Goal: Transaction & Acquisition: Purchase product/service

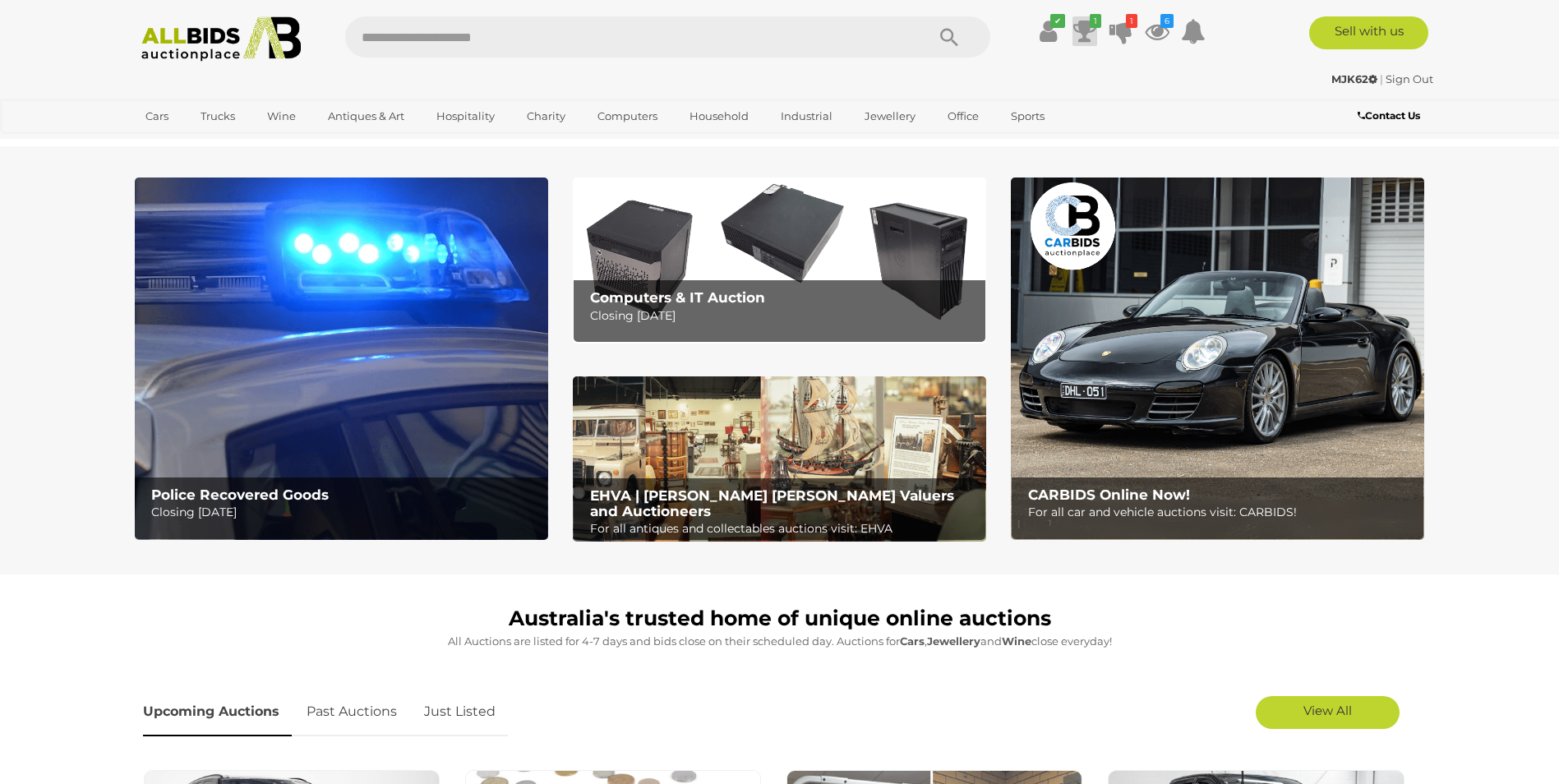
click at [1084, 36] on icon at bounding box center [1085, 32] width 23 height 30
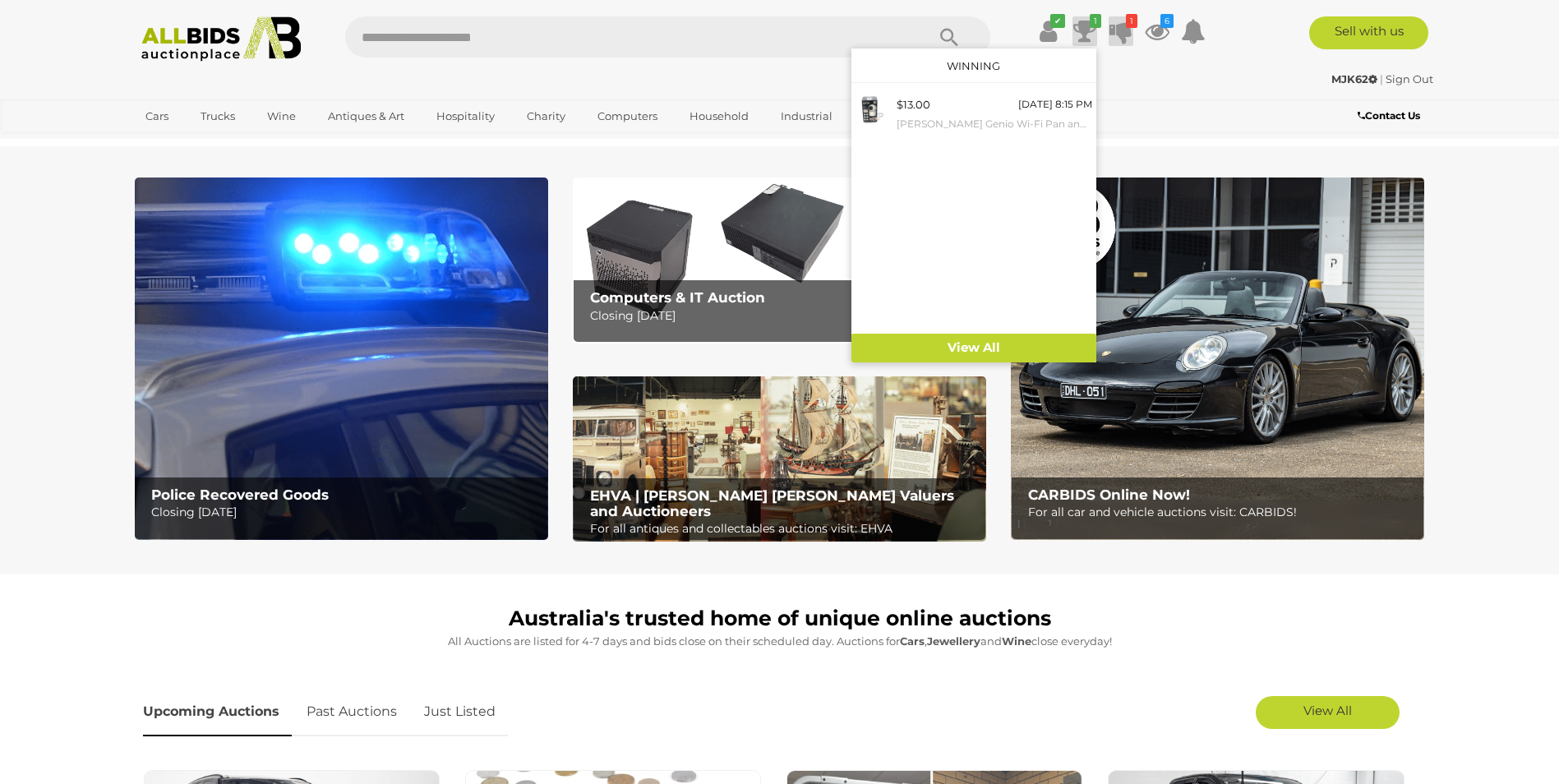
click at [1121, 32] on icon at bounding box center [1121, 32] width 23 height 30
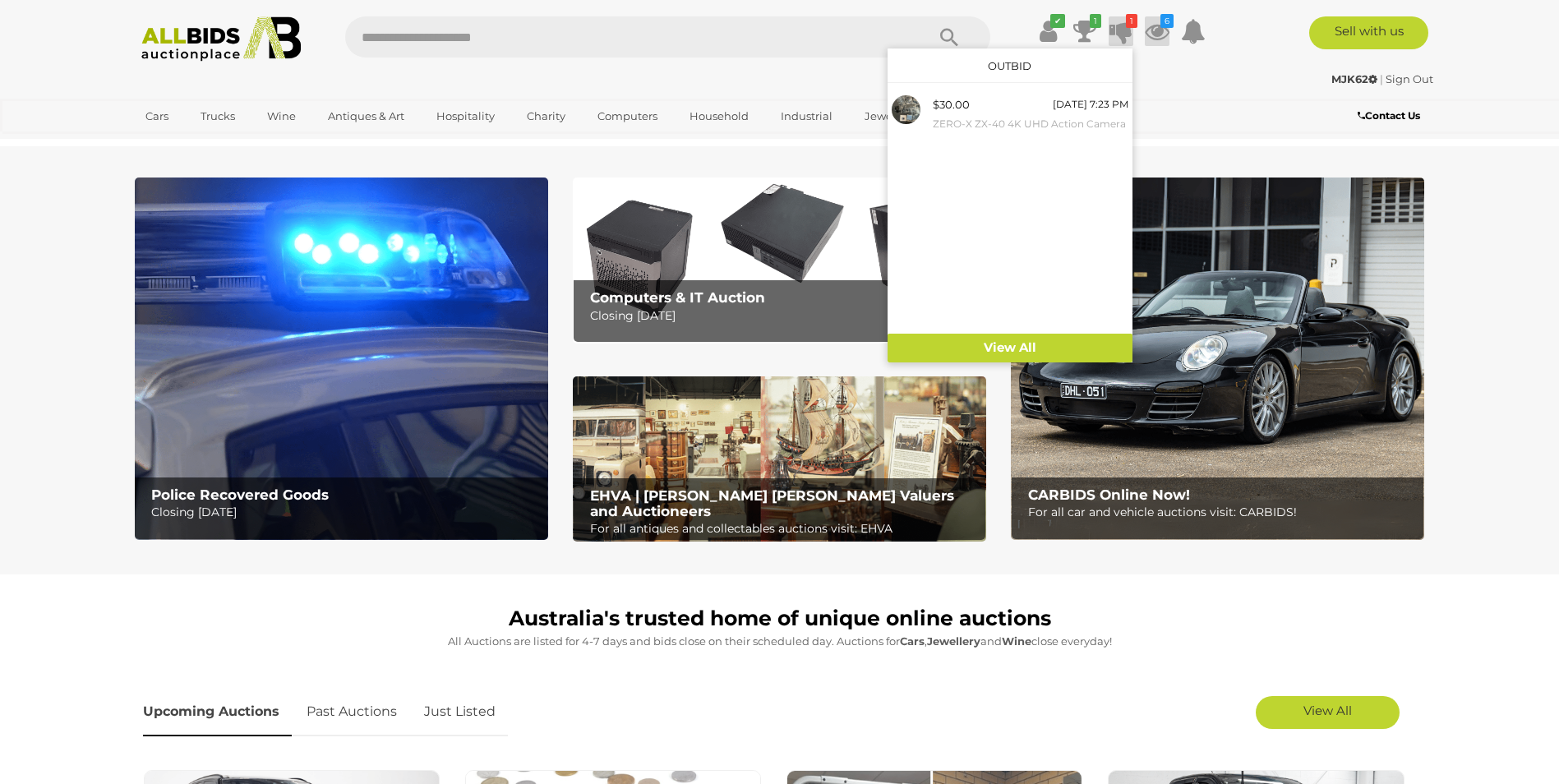
click at [1162, 23] on icon "6" at bounding box center [1167, 21] width 13 height 14
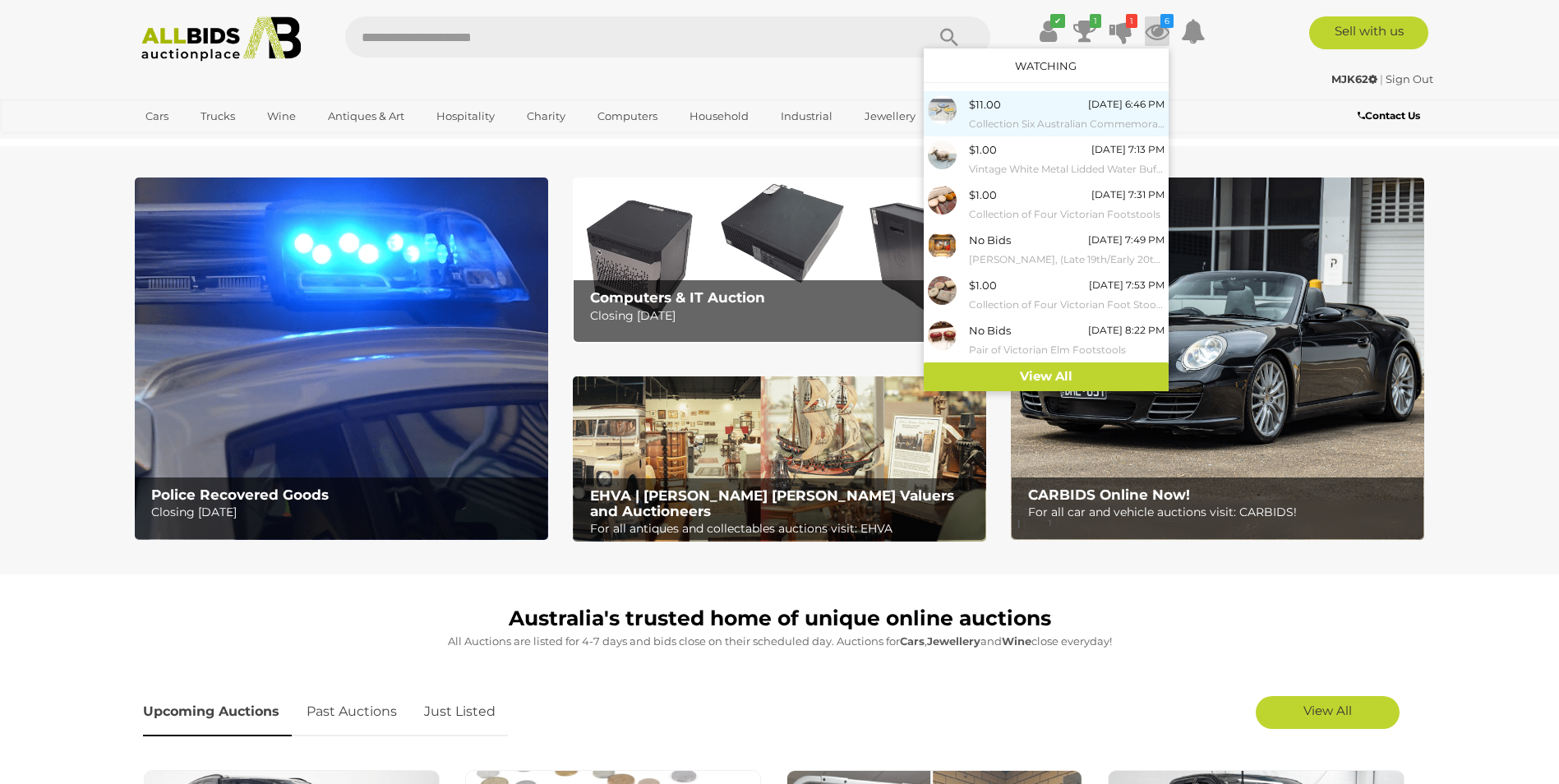
click at [1002, 119] on small "Collection Six Australian Commemorative Display Plates Including Americas Cup, …" at bounding box center [1066, 124] width 196 height 18
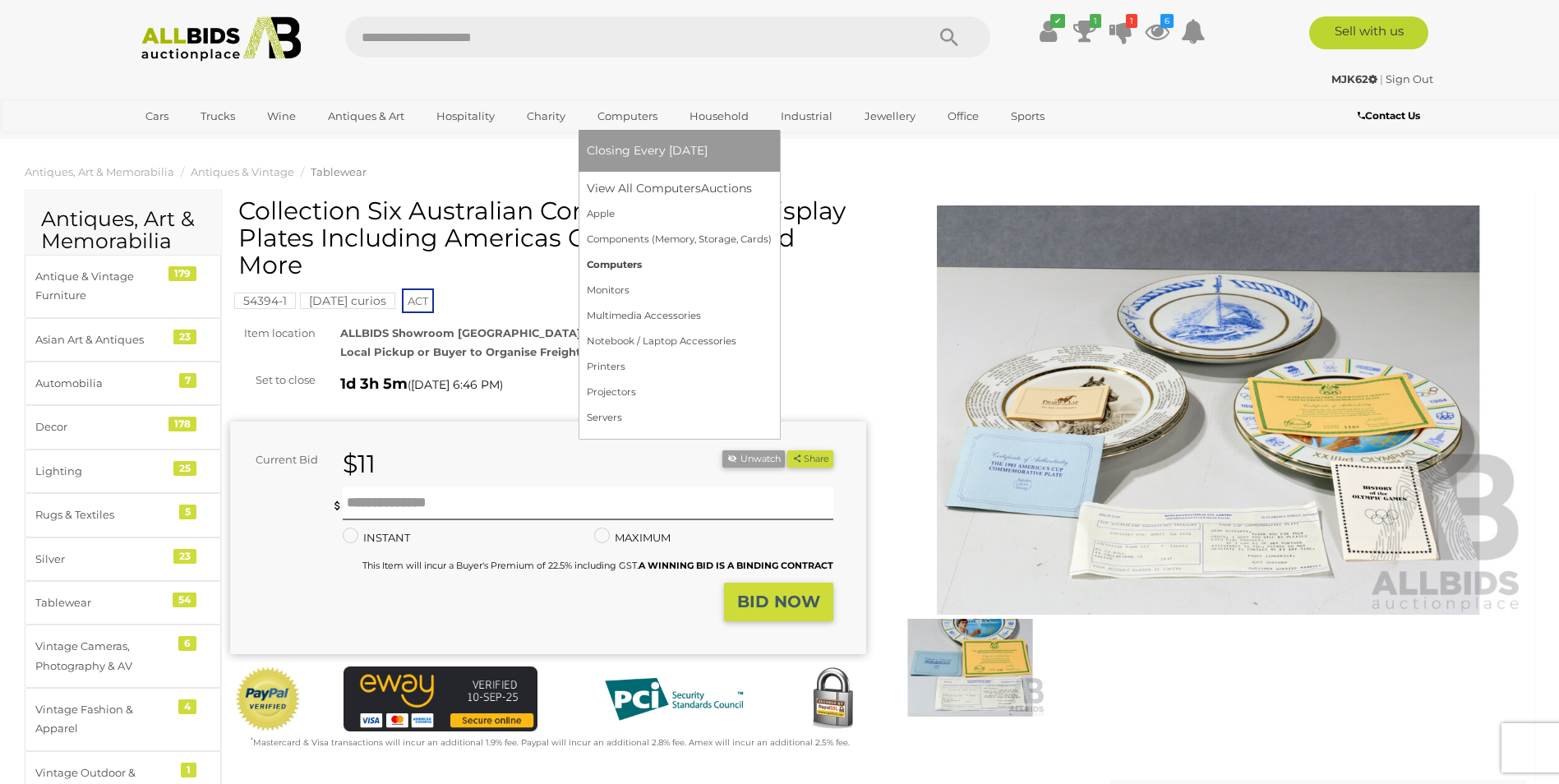
click at [619, 262] on link "Computers" at bounding box center [678, 264] width 185 height 25
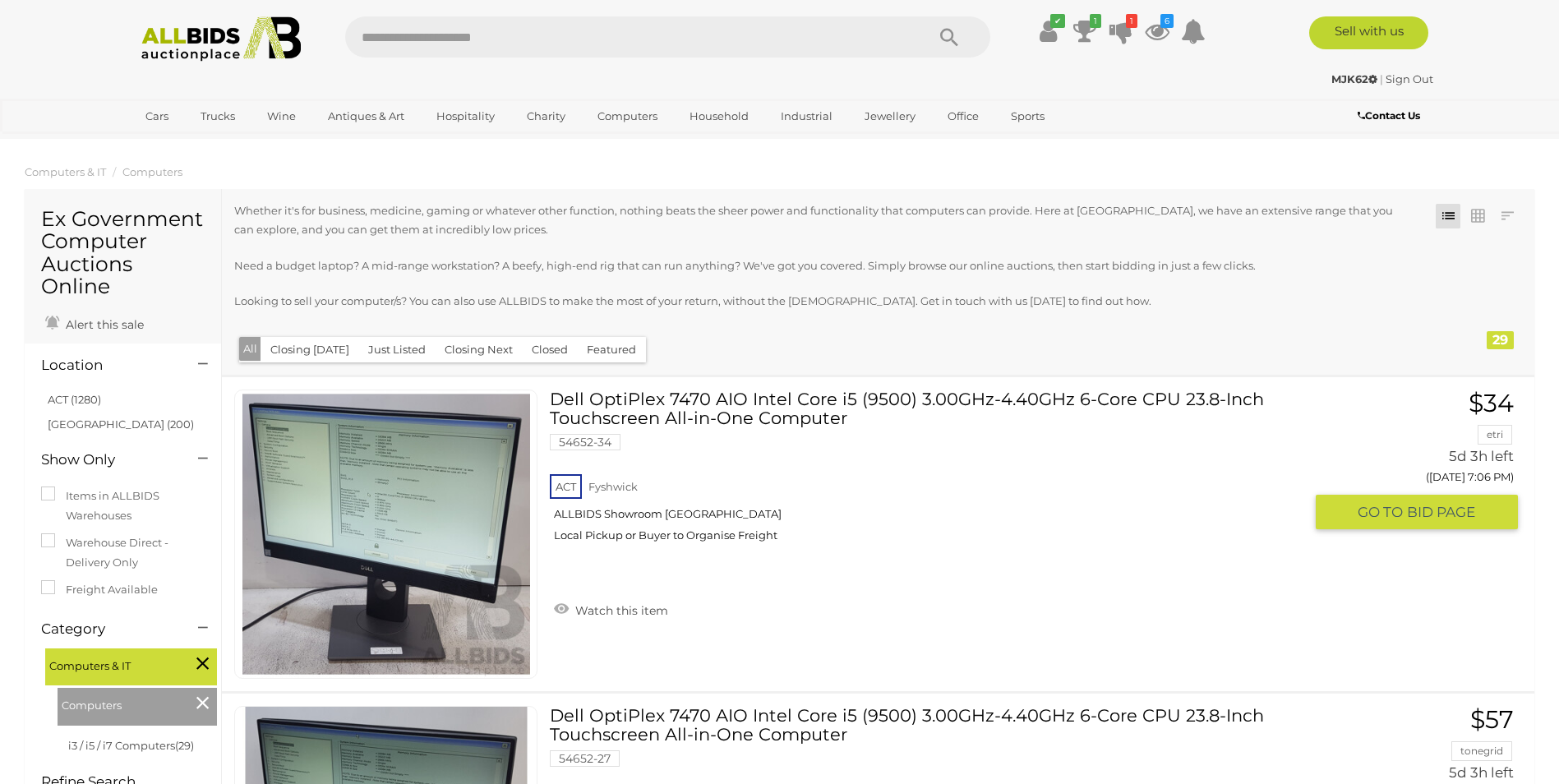
click at [772, 417] on link "Dell OptiPlex 7470 AIO Intel Core i5 (9500) 3.00GHz-4.40GHz 6-Core CPU 23.8-Inc…" at bounding box center [932, 472] width 741 height 165
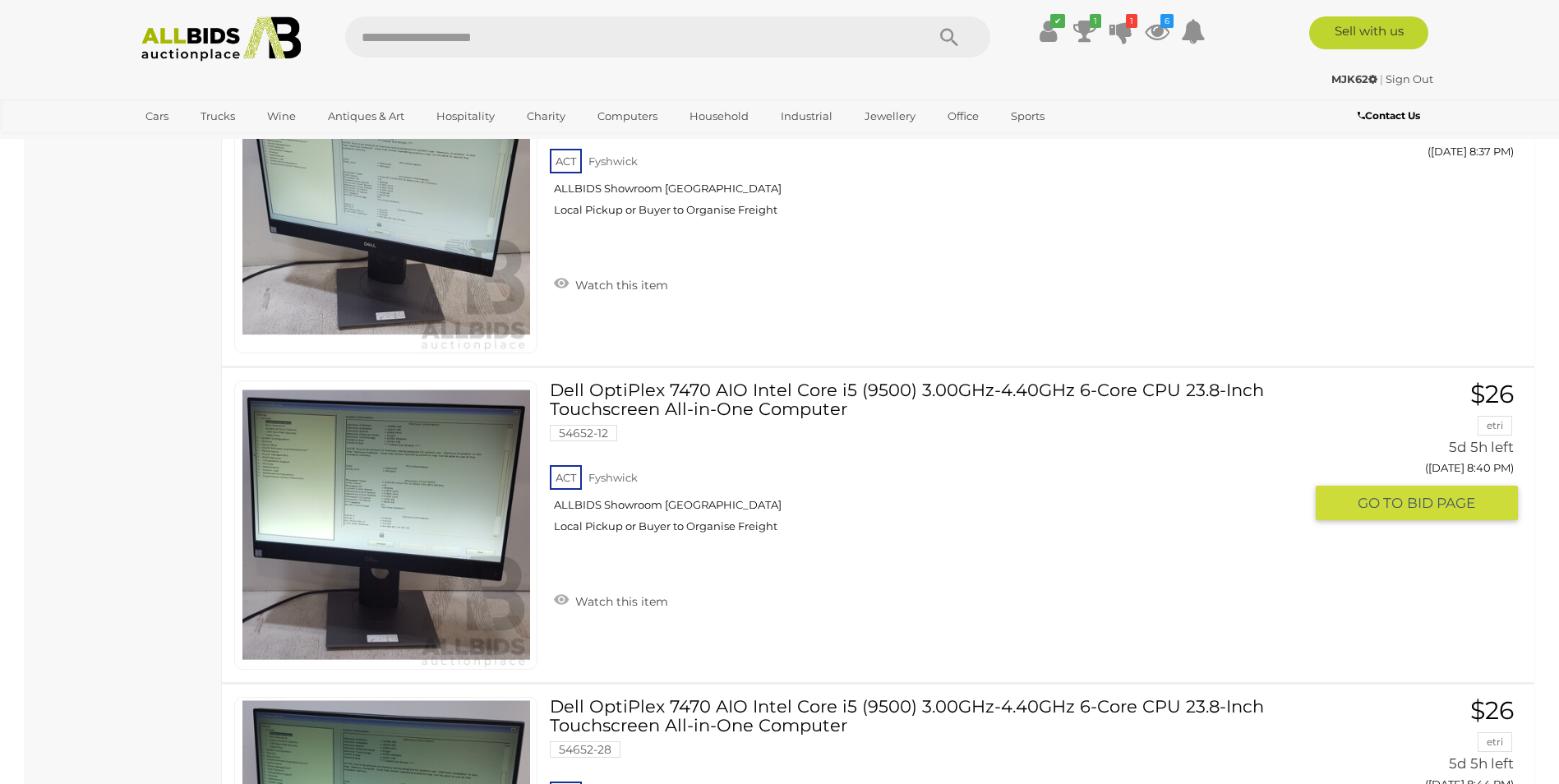
scroll to position [6619, 0]
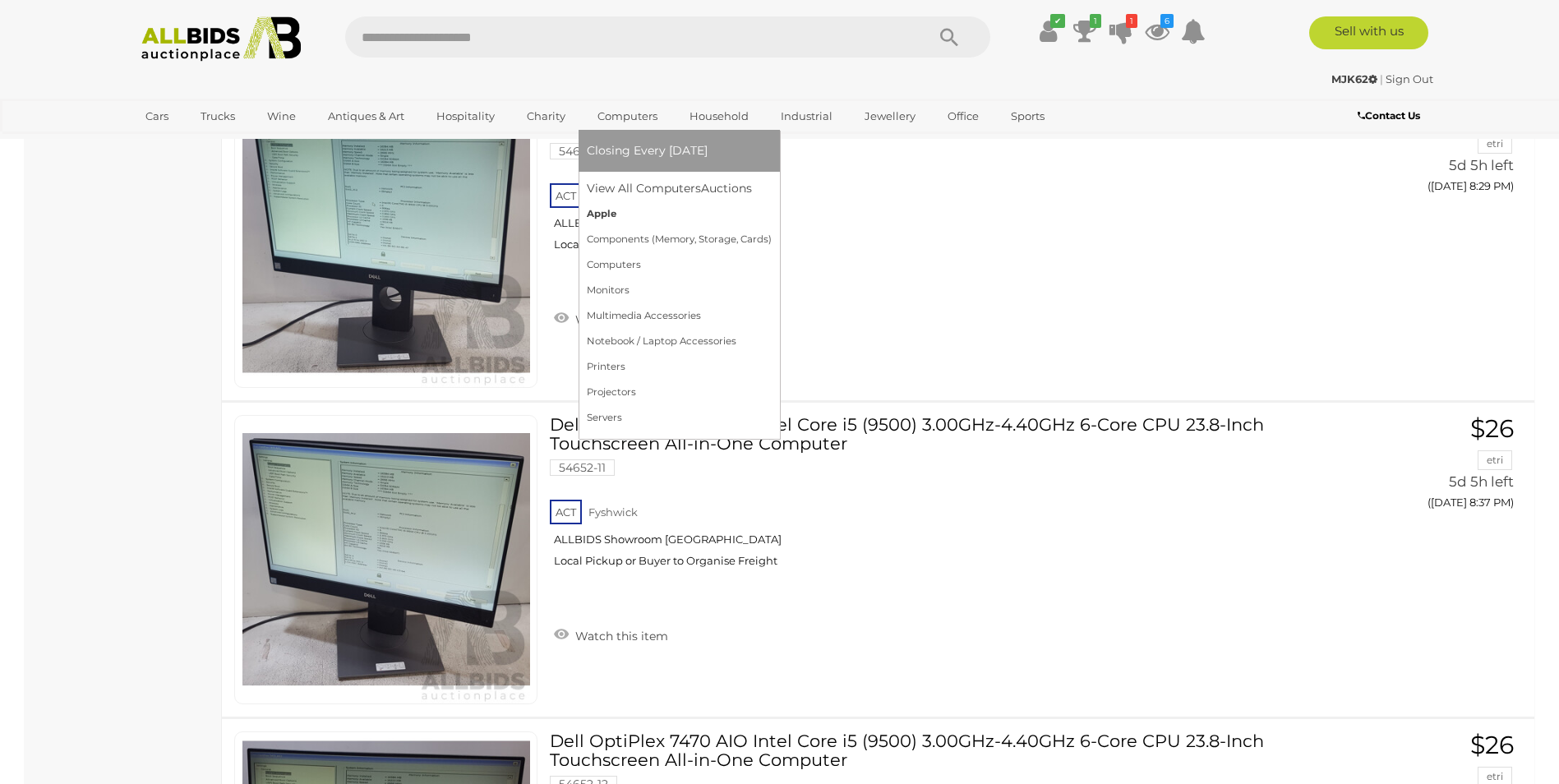
click at [601, 213] on link "Apple" at bounding box center [678, 214] width 185 height 25
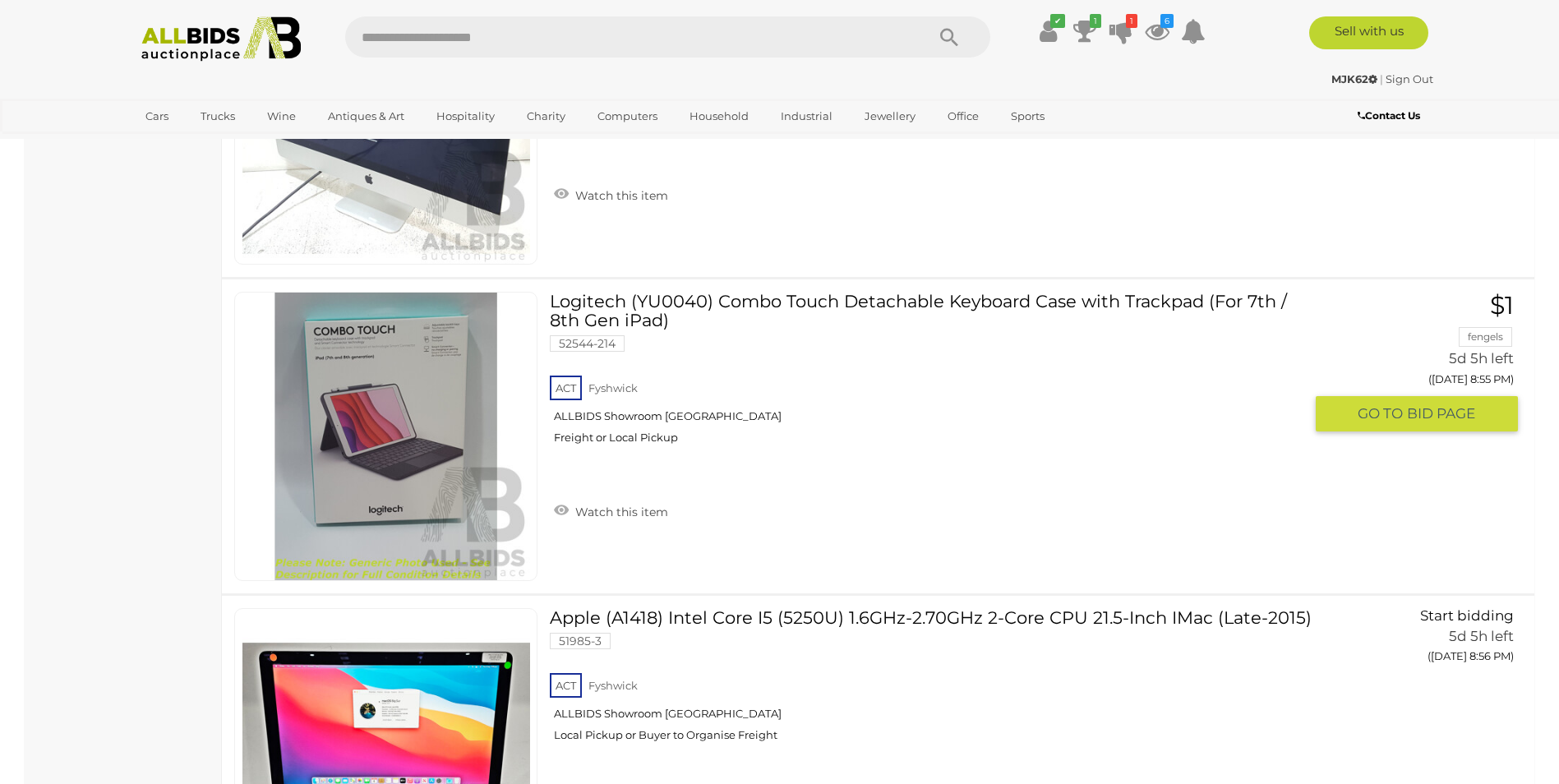
scroll to position [4191, 0]
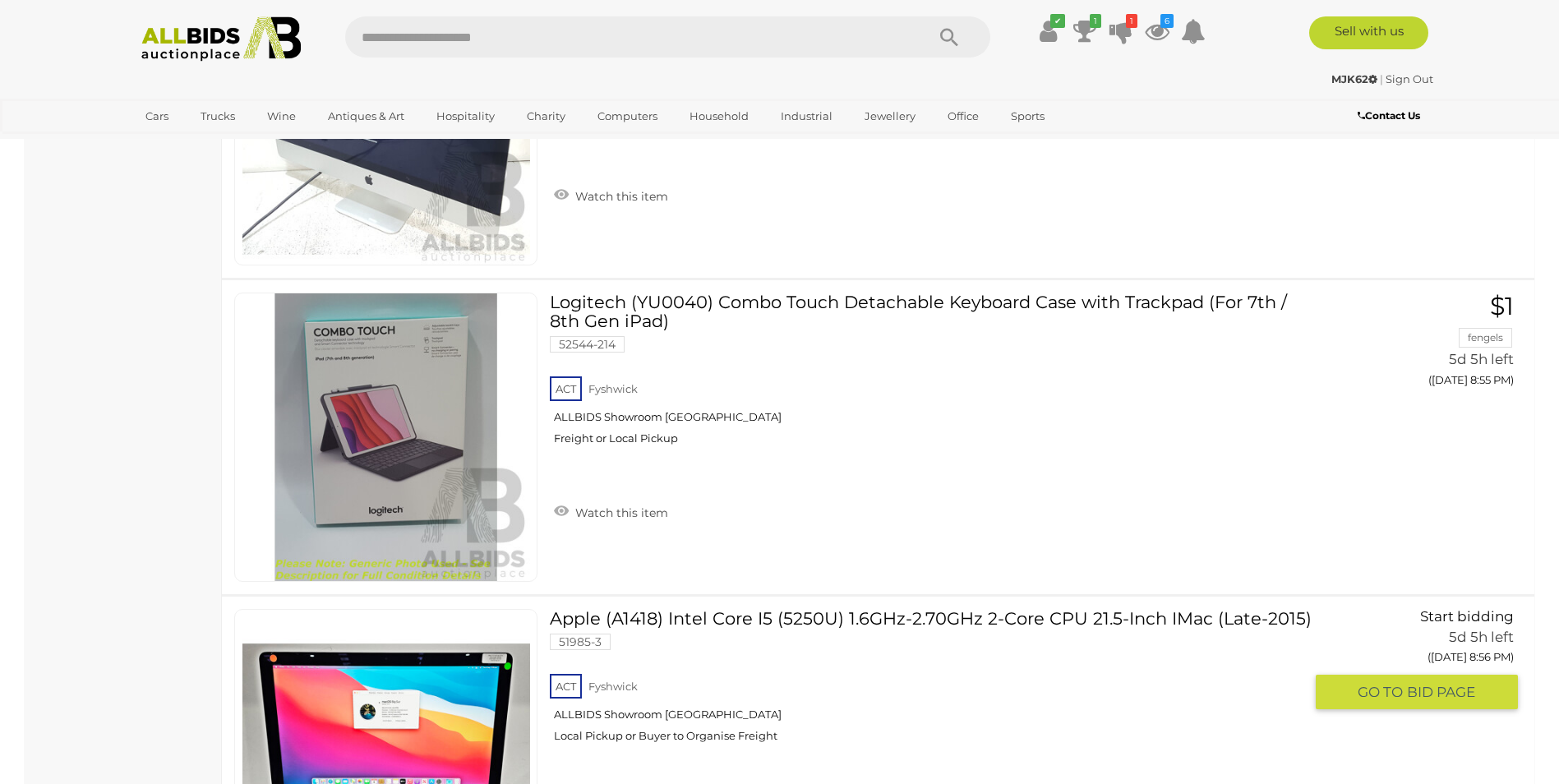
click at [750, 618] on link "Apple (A1418) Intel Core I5 (5250U) 1.6GHz-2.70GHz 2-Core CPU 21.5-Inch IMac (L…" at bounding box center [932, 682] width 741 height 146
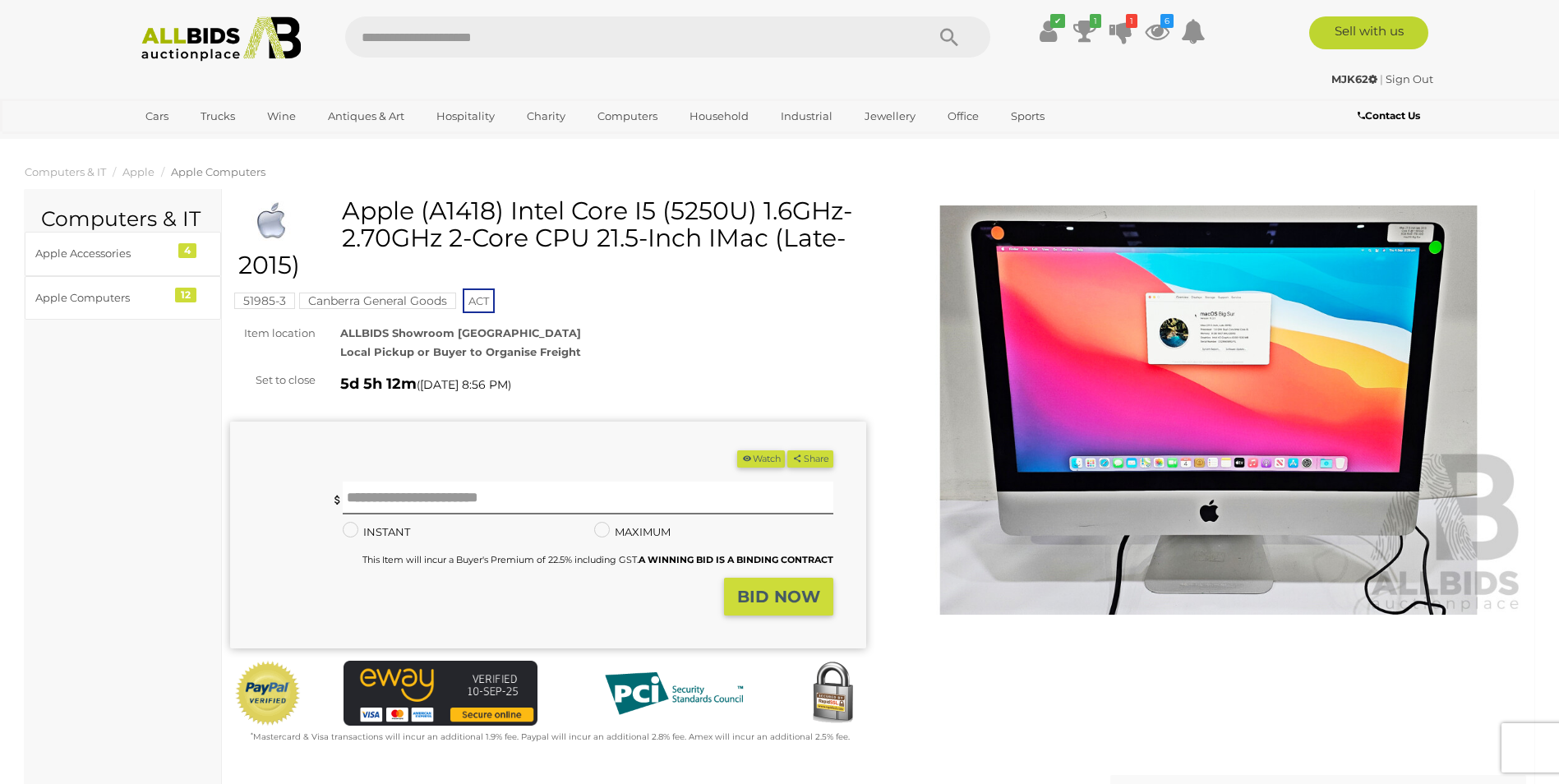
click at [1207, 344] on img at bounding box center [1209, 410] width 636 height 410
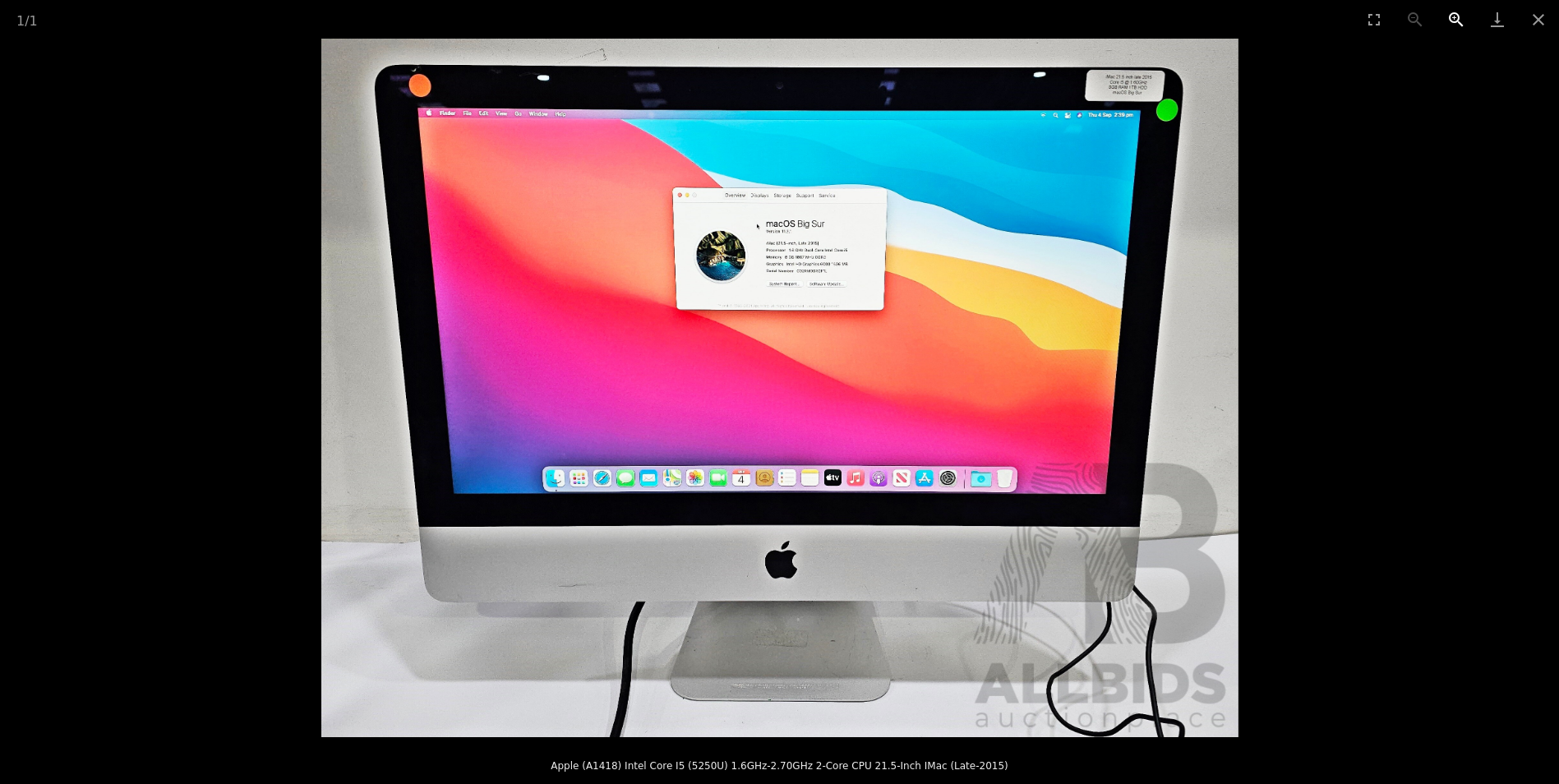
click at [1454, 18] on button "Zoom in" at bounding box center [1457, 19] width 41 height 38
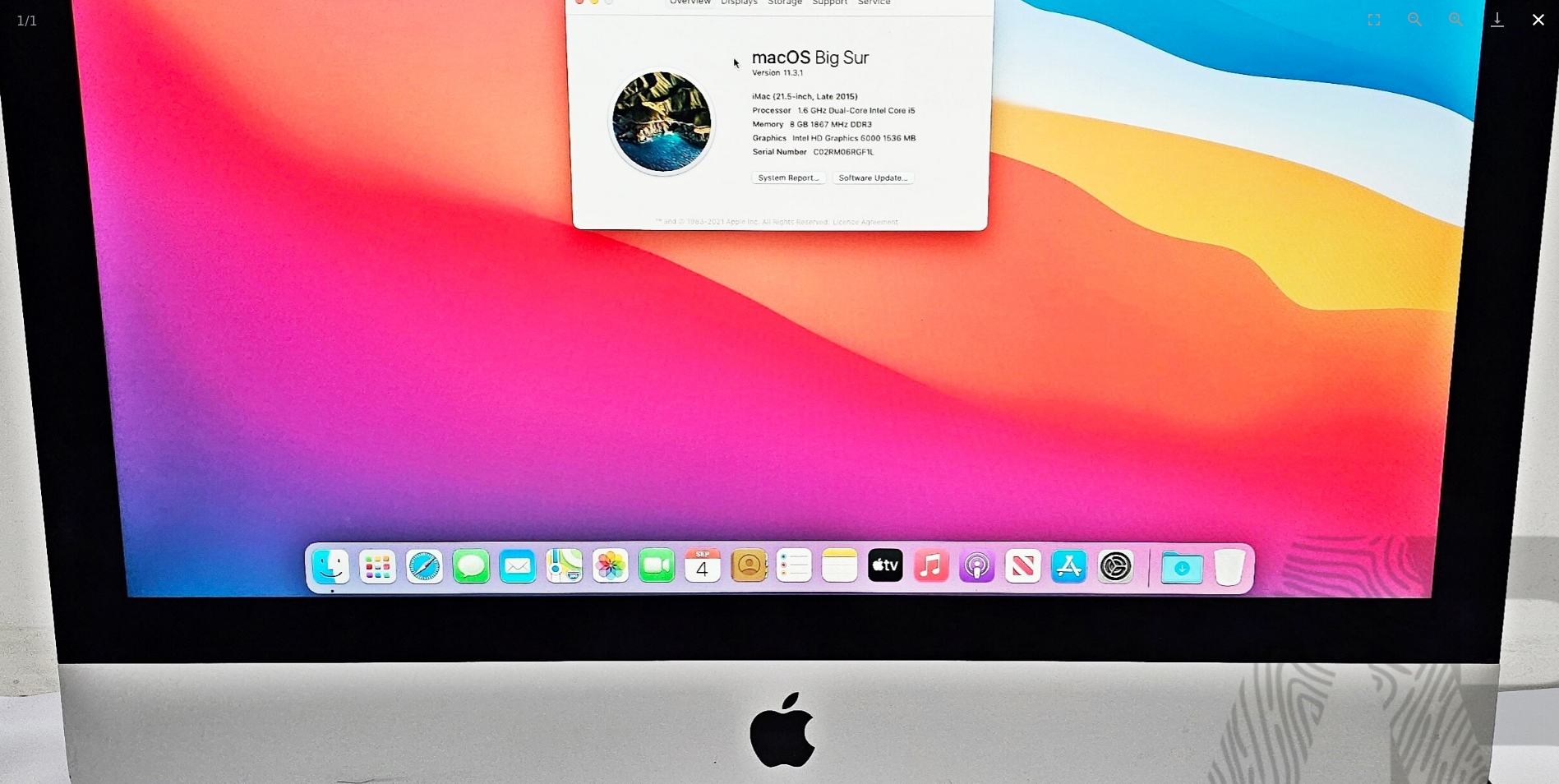
click at [1534, 25] on button "Close gallery" at bounding box center [1538, 19] width 41 height 38
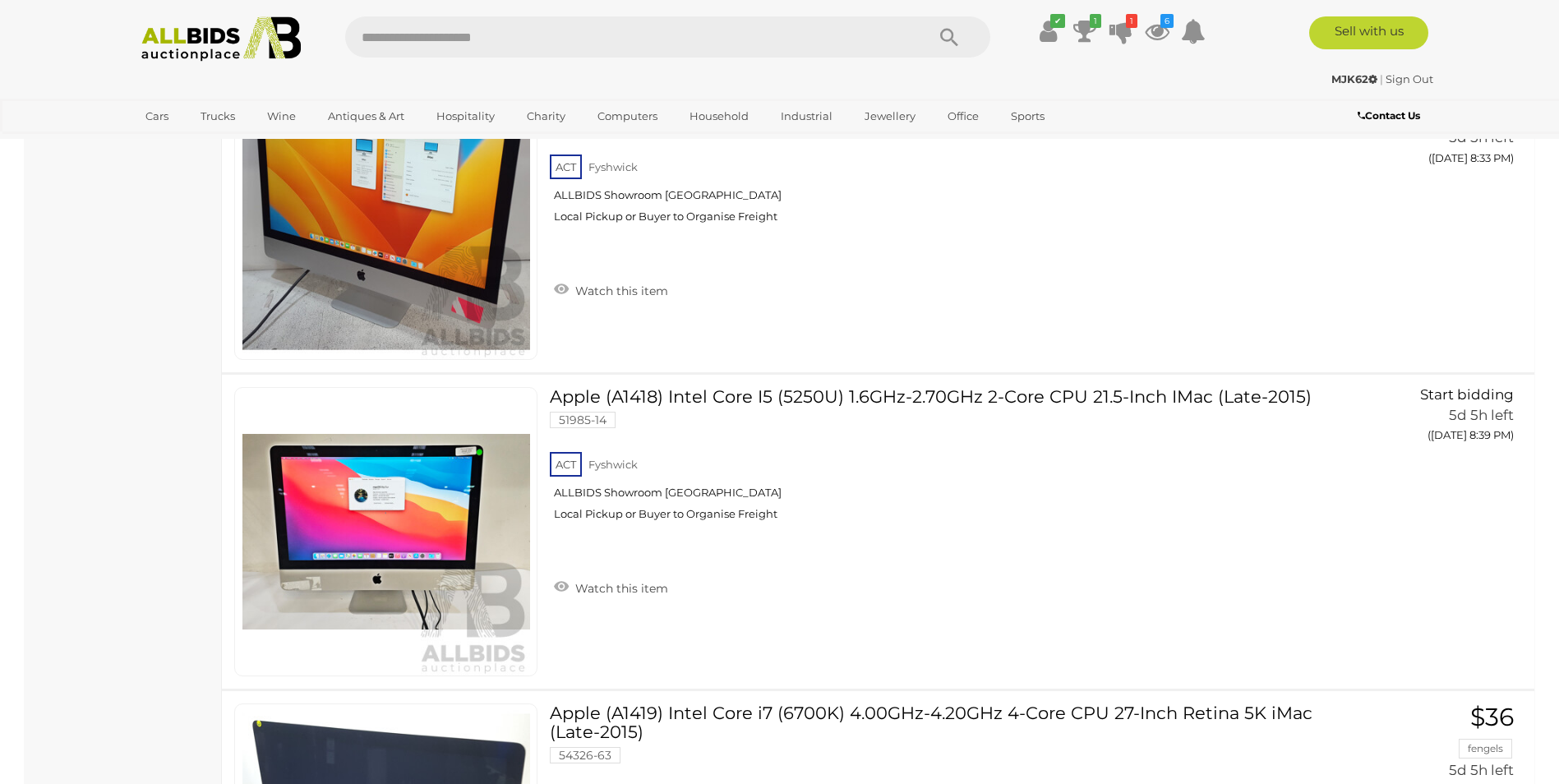
scroll to position [3140, 0]
